Goal: Task Accomplishment & Management: Manage account settings

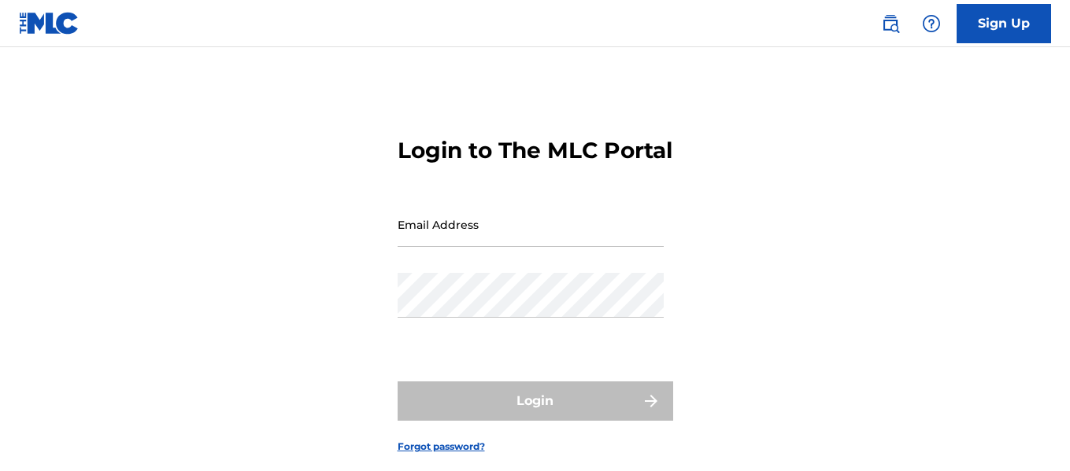
click at [429, 247] on input "Email Address" at bounding box center [530, 224] width 266 height 45
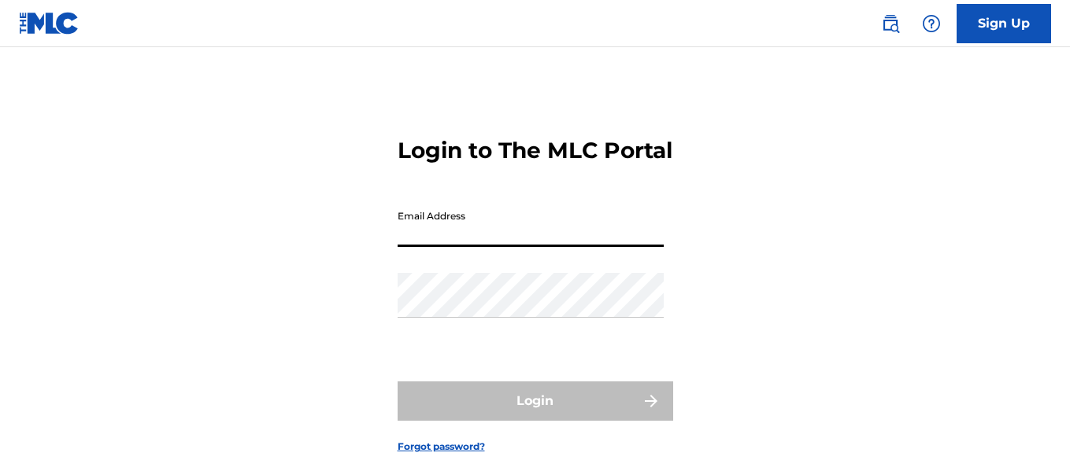
click at [429, 247] on input "Email Address" at bounding box center [530, 224] width 266 height 45
type input "[EMAIL_ADDRESS][DOMAIN_NAME]"
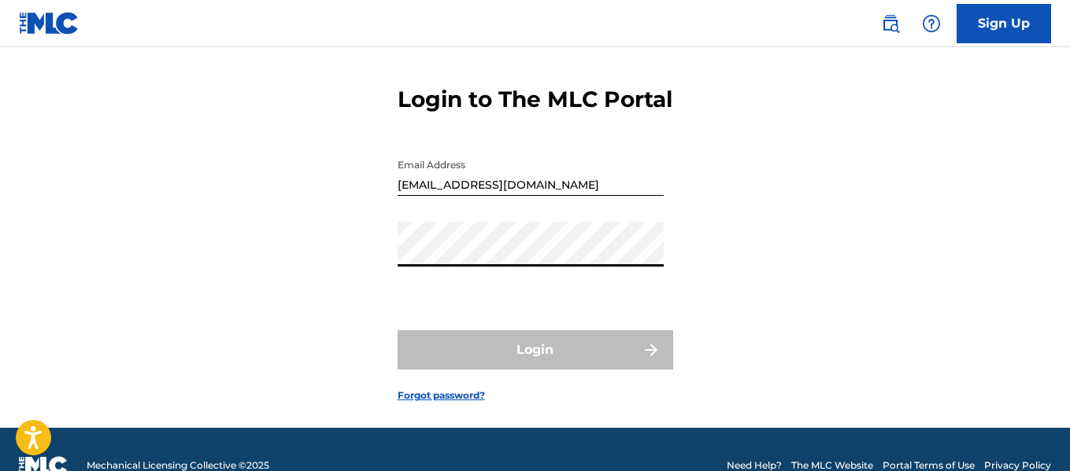
scroll to position [79, 0]
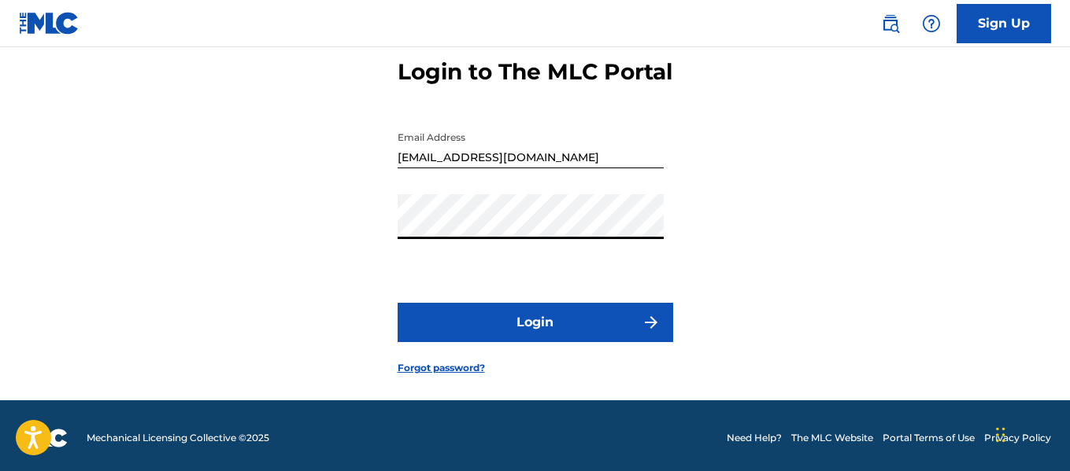
click at [397, 303] on button "Login" at bounding box center [534, 322] width 275 height 39
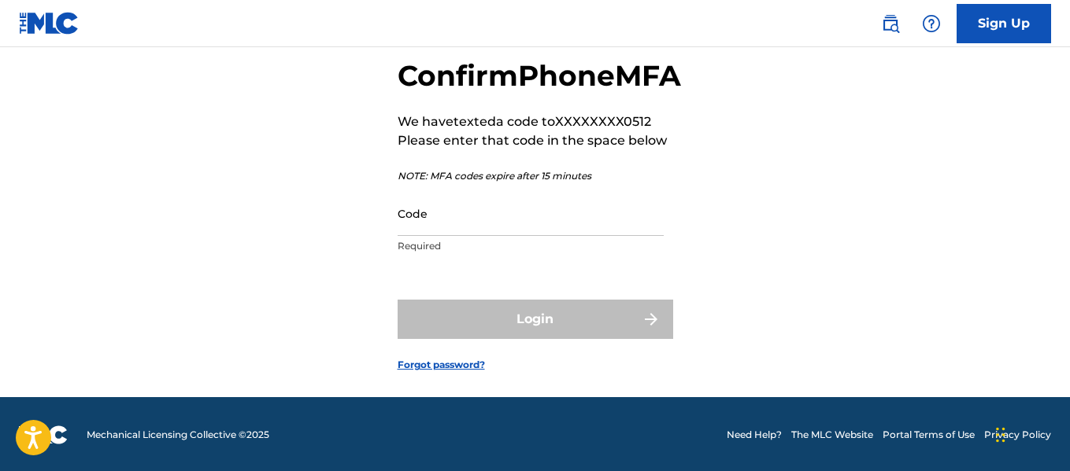
drag, startPoint x: 455, startPoint y: 246, endPoint x: 464, endPoint y: 247, distance: 8.7
click at [456, 236] on input "Code" at bounding box center [530, 213] width 266 height 45
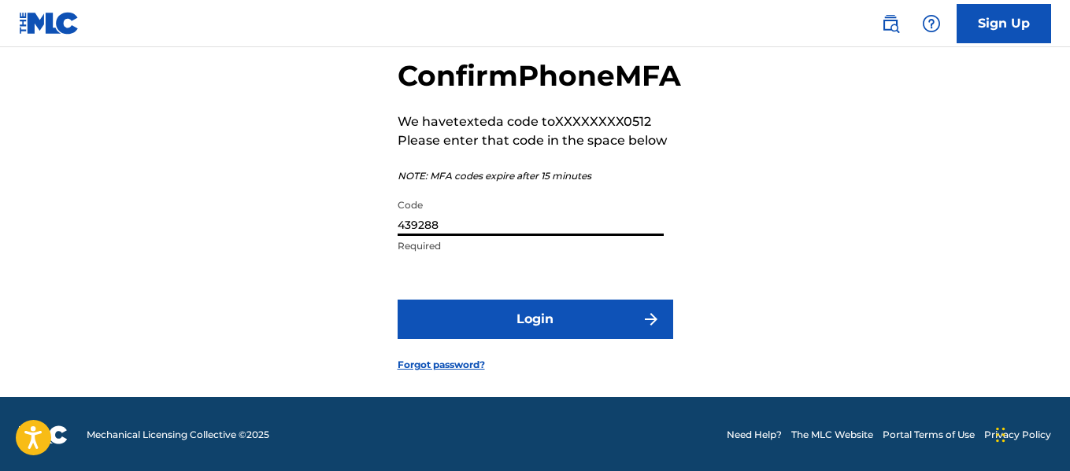
type input "439288"
click at [397, 300] on button "Login" at bounding box center [534, 319] width 275 height 39
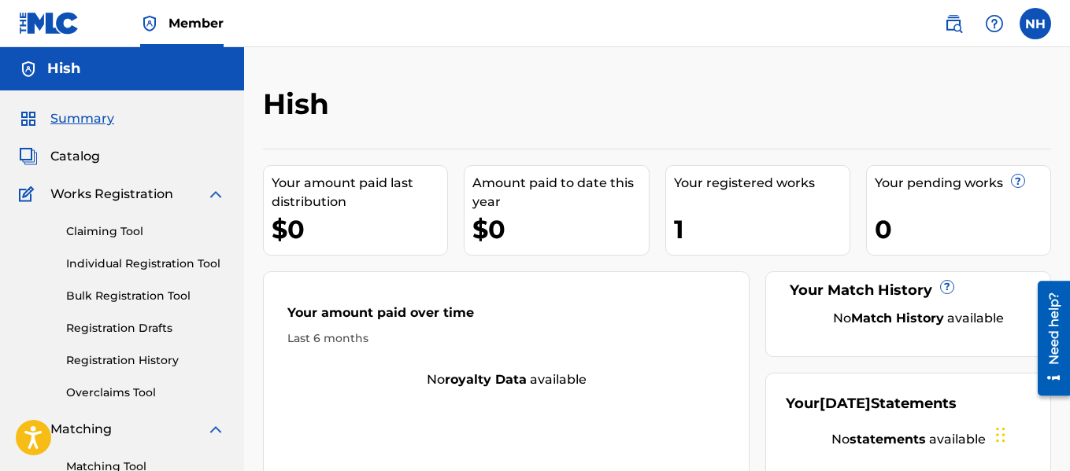
click at [703, 242] on div "1" at bounding box center [762, 229] width 176 height 35
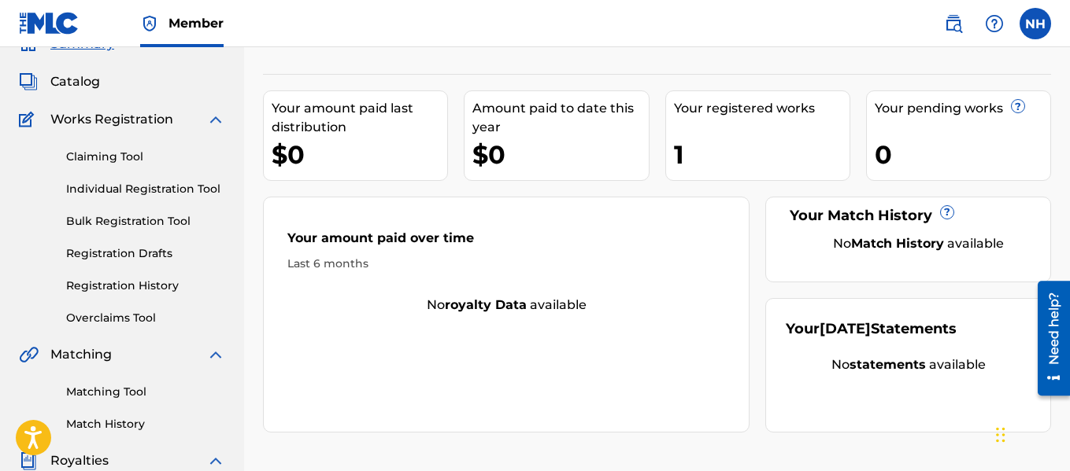
scroll to position [157, 0]
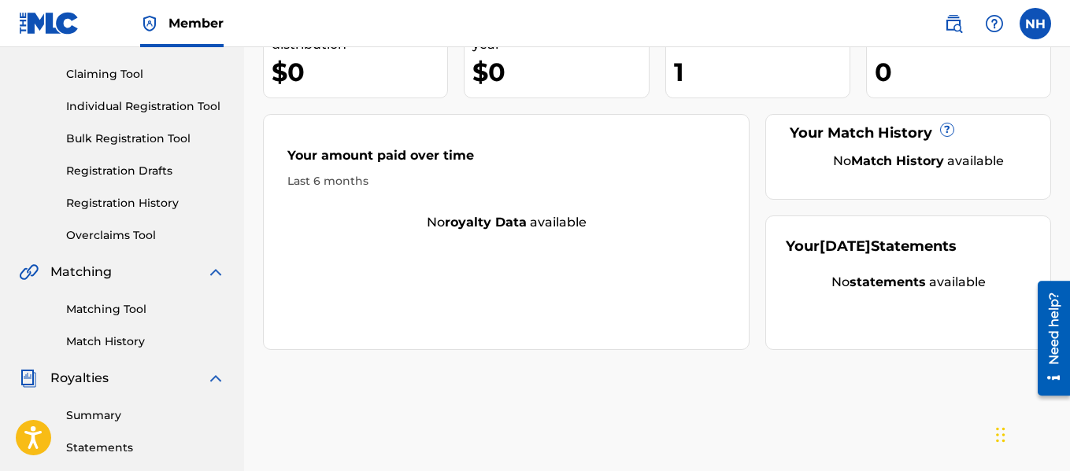
click at [102, 236] on link "Overclaims Tool" at bounding box center [145, 235] width 159 height 17
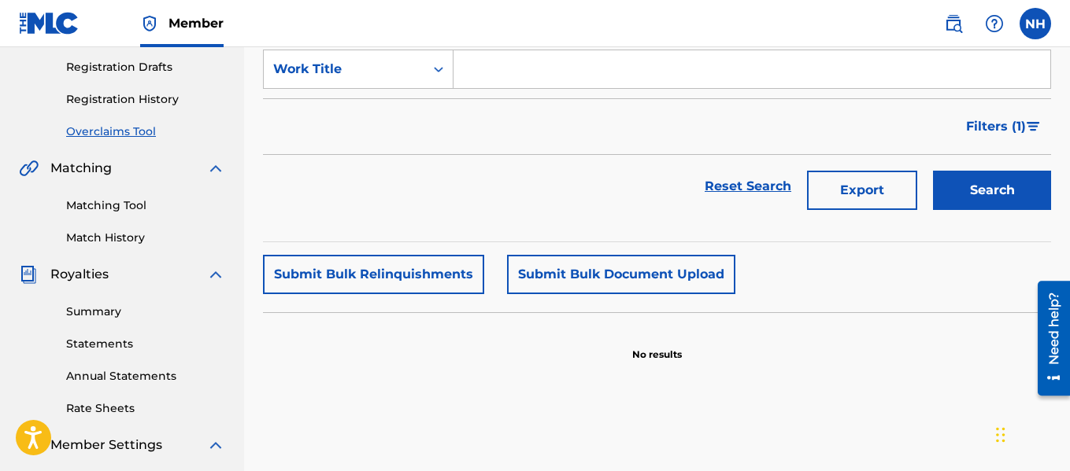
scroll to position [236, 0]
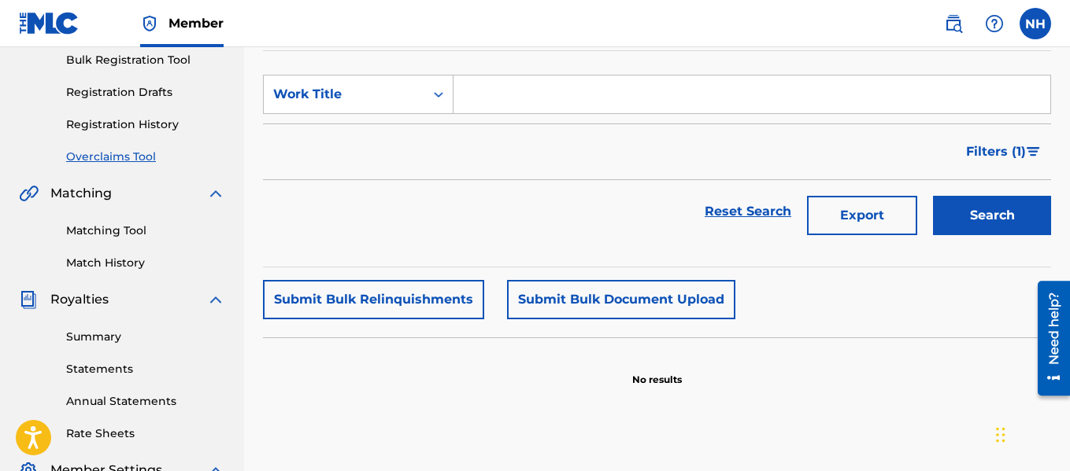
click at [101, 344] on link "Summary" at bounding box center [145, 337] width 159 height 17
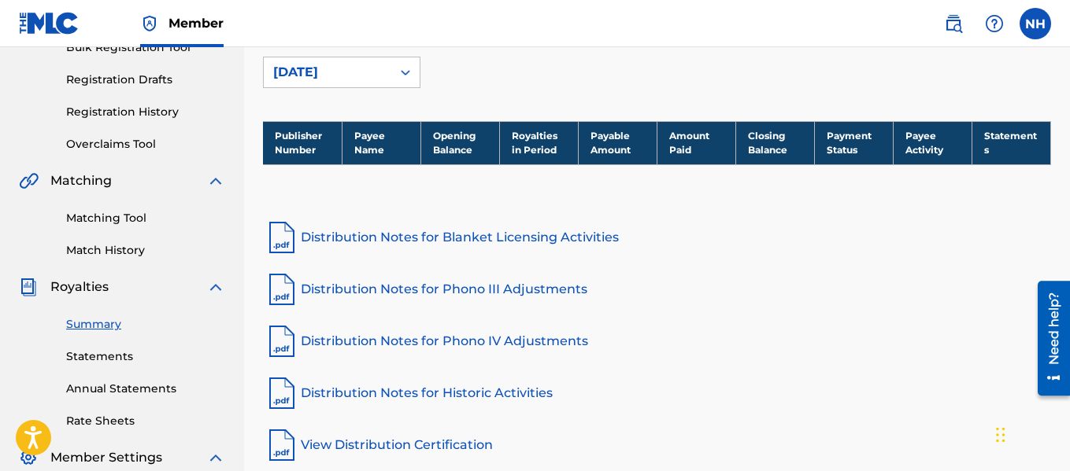
scroll to position [315, 0]
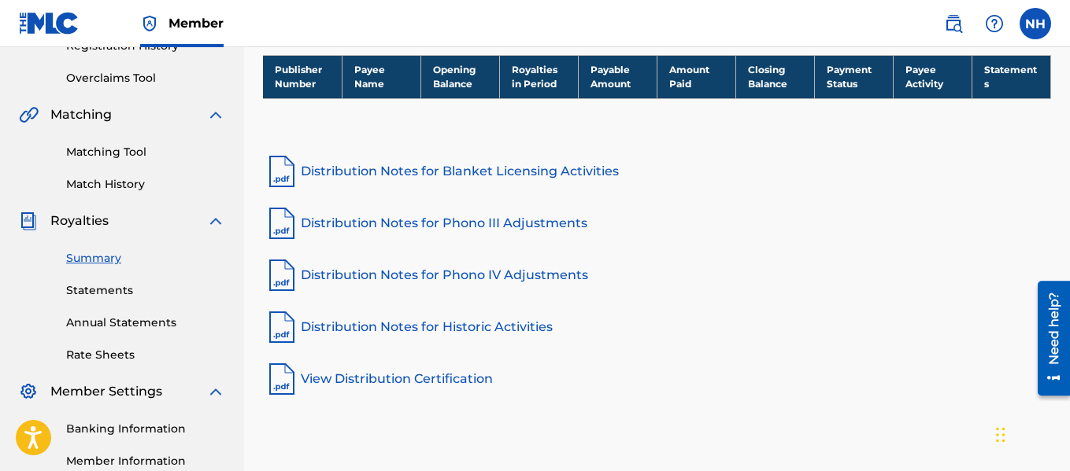
click at [115, 293] on link "Statements" at bounding box center [145, 291] width 159 height 17
